Goal: Task Accomplishment & Management: Use online tool/utility

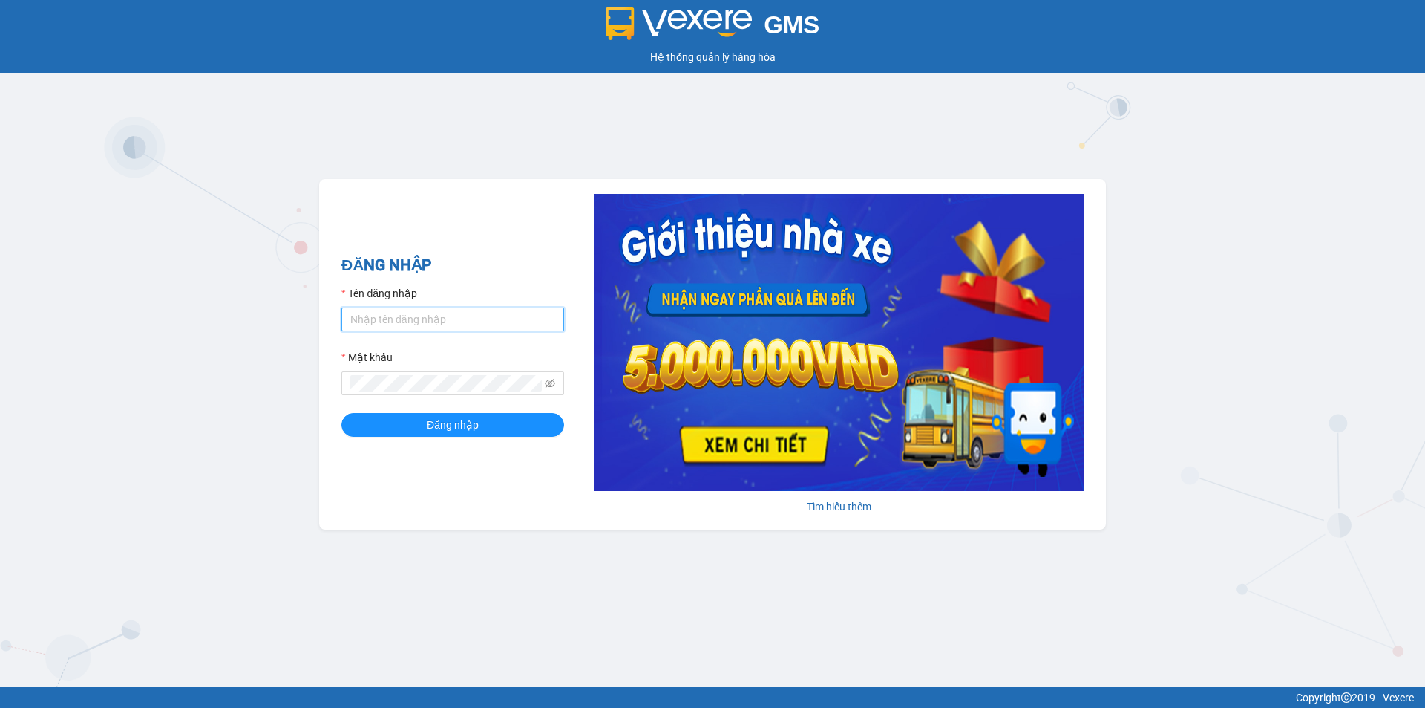
click at [442, 318] on input "Tên đăng nhập" at bounding box center [453, 319] width 223 height 24
type input "kieuanh.tankimchi"
click at [393, 403] on form "Tên đăng nhập kieuanh.tankimchi Mật khẩu Đăng nhập" at bounding box center [453, 360] width 223 height 151
click at [342, 413] on button "Đăng nhập" at bounding box center [453, 425] width 223 height 24
click at [553, 383] on icon "eye-invisible" at bounding box center [550, 383] width 10 height 10
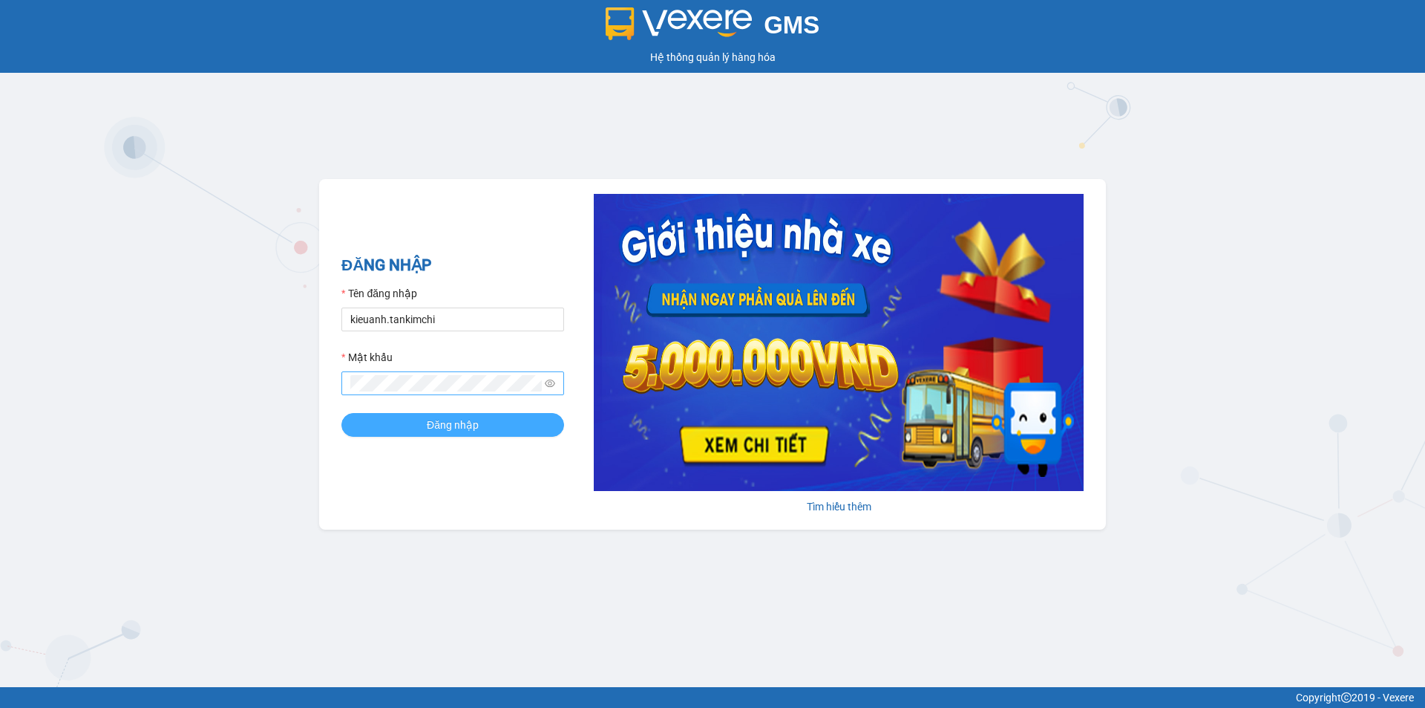
click at [462, 432] on span "Đăng nhập" at bounding box center [453, 424] width 52 height 16
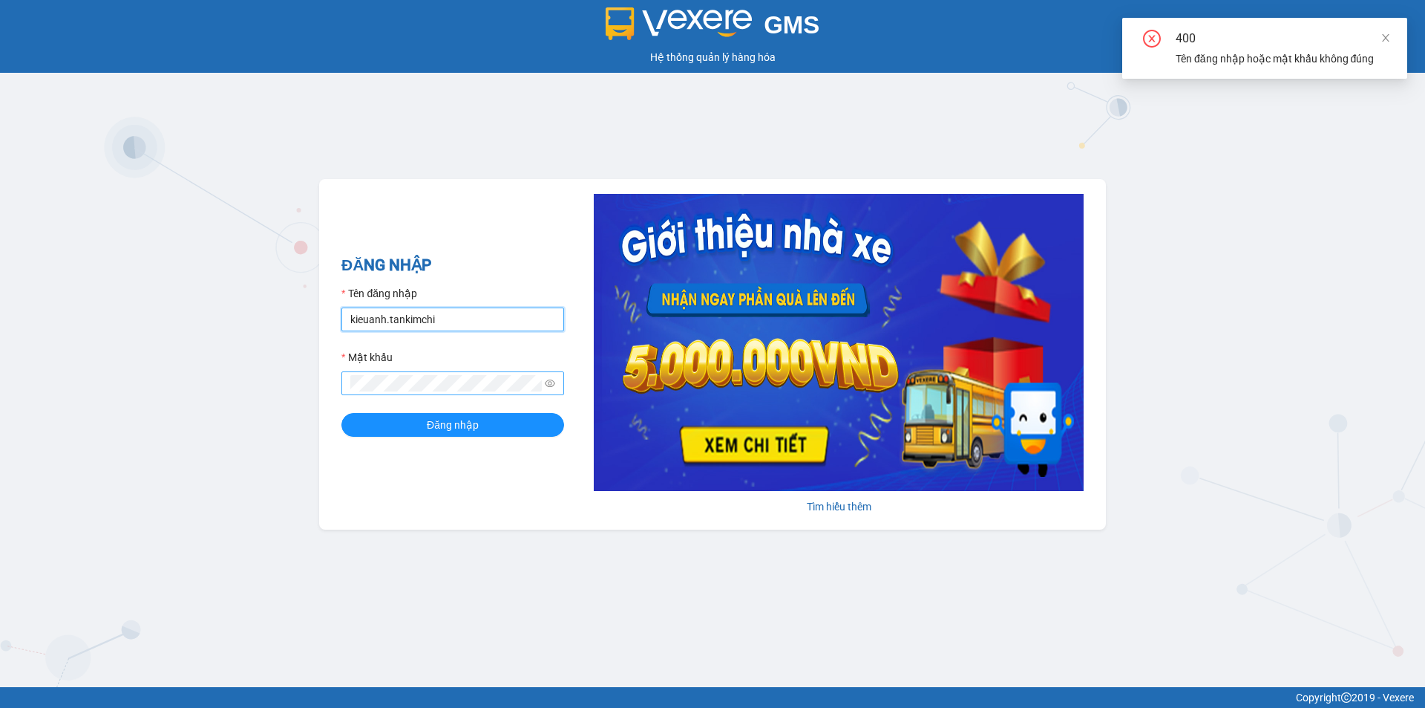
click at [471, 323] on input "kieuanh.tankimchi" at bounding box center [453, 319] width 223 height 24
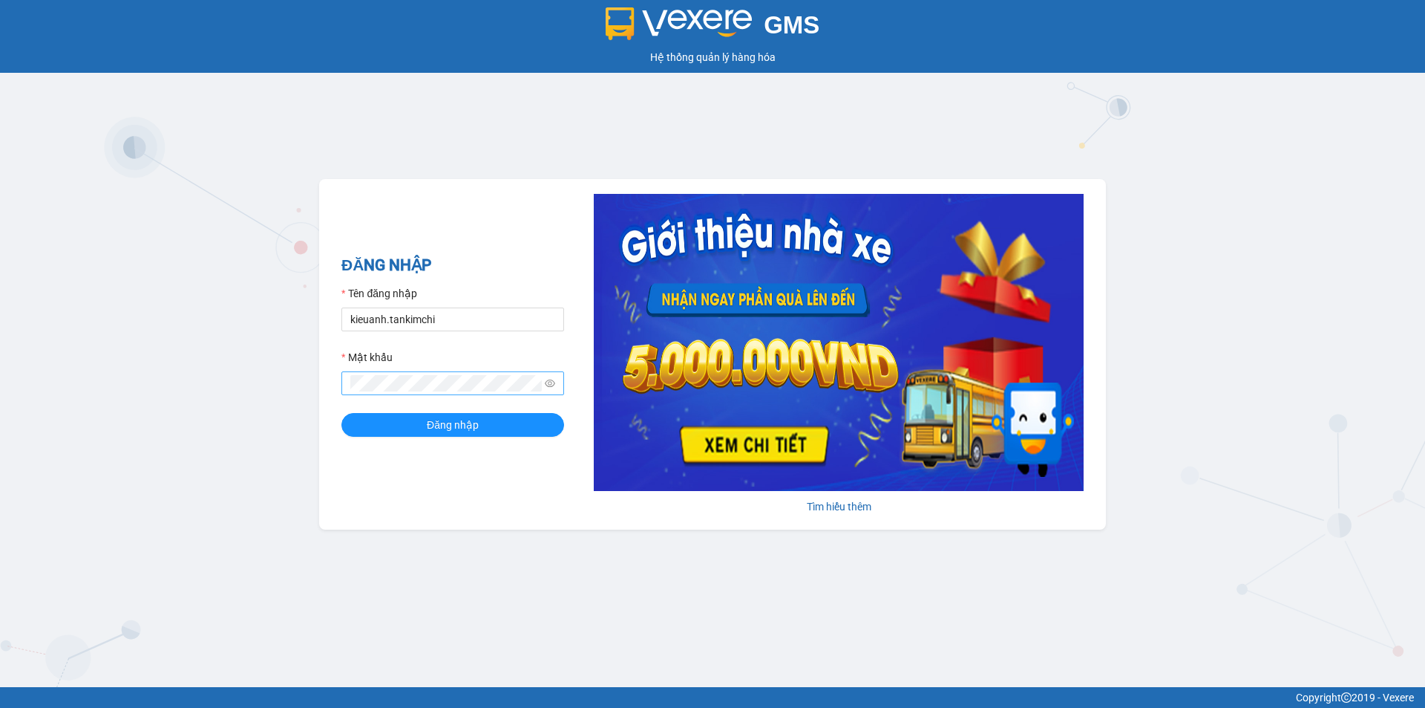
click at [445, 371] on span at bounding box center [453, 383] width 223 height 24
click at [449, 394] on span at bounding box center [453, 383] width 223 height 24
